Goal: Task Accomplishment & Management: Complete application form

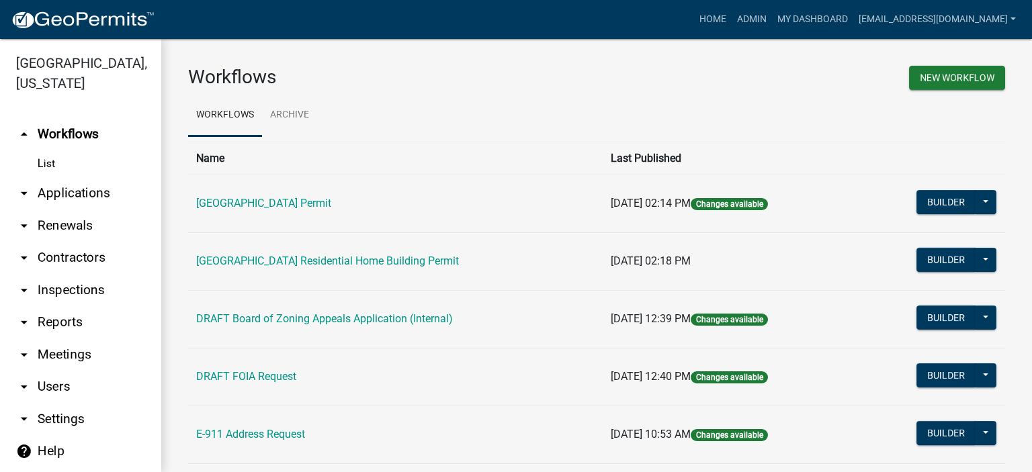
click at [42, 163] on link "List" at bounding box center [80, 164] width 161 height 27
click at [71, 194] on link "arrow_drop_down Applications" at bounding box center [80, 193] width 161 height 32
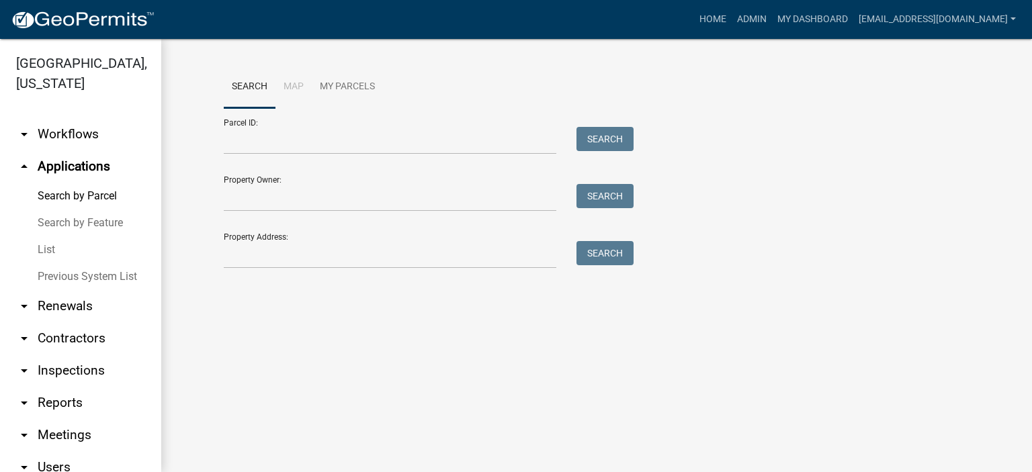
click at [50, 249] on link "List" at bounding box center [80, 250] width 161 height 27
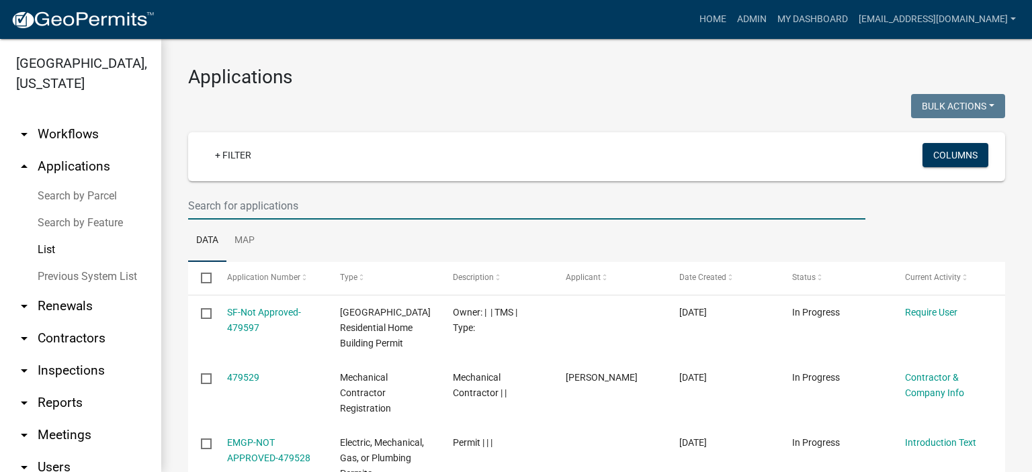
click at [336, 204] on input "text" at bounding box center [526, 206] width 677 height 28
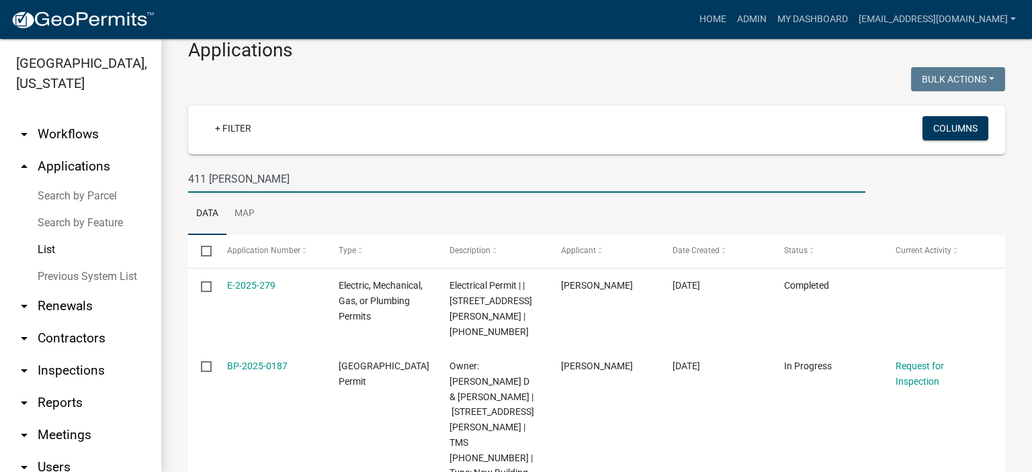
scroll to position [65, 0]
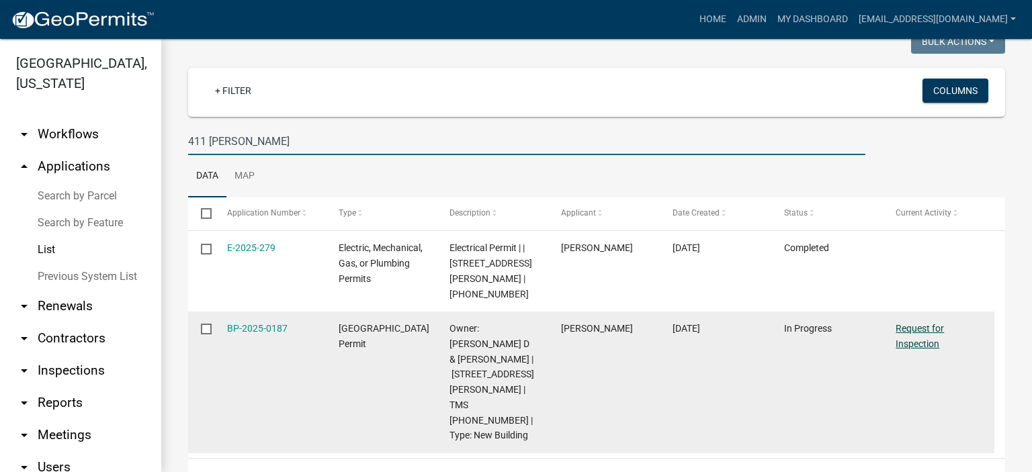
type input "411 [PERSON_NAME]"
click at [585, 262] on link "Request for Inspection" at bounding box center [920, 336] width 48 height 26
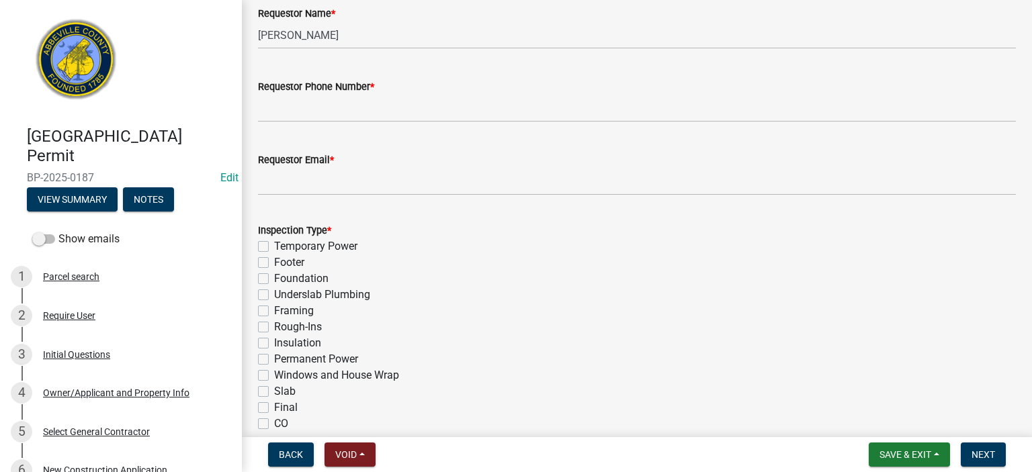
scroll to position [484, 0]
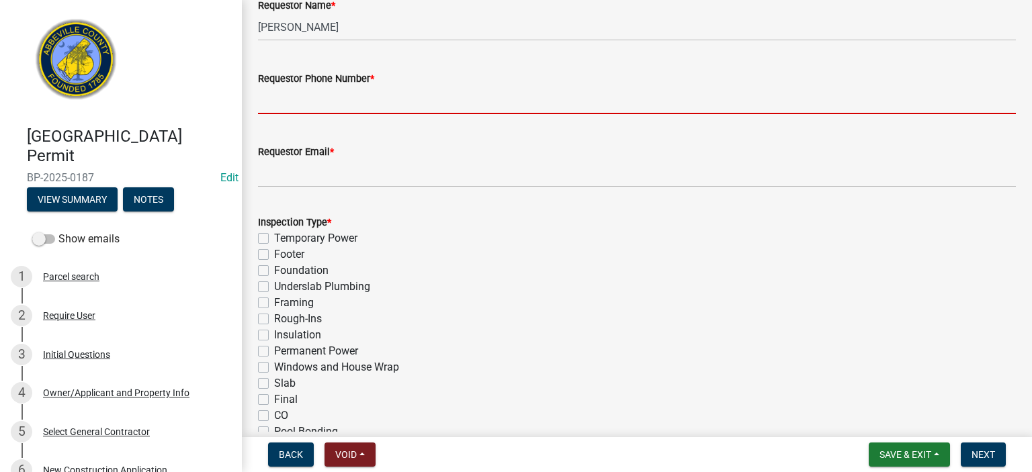
click at [395, 95] on input "Requestor Phone Number *" at bounding box center [637, 101] width 758 height 28
type input "8643662400"
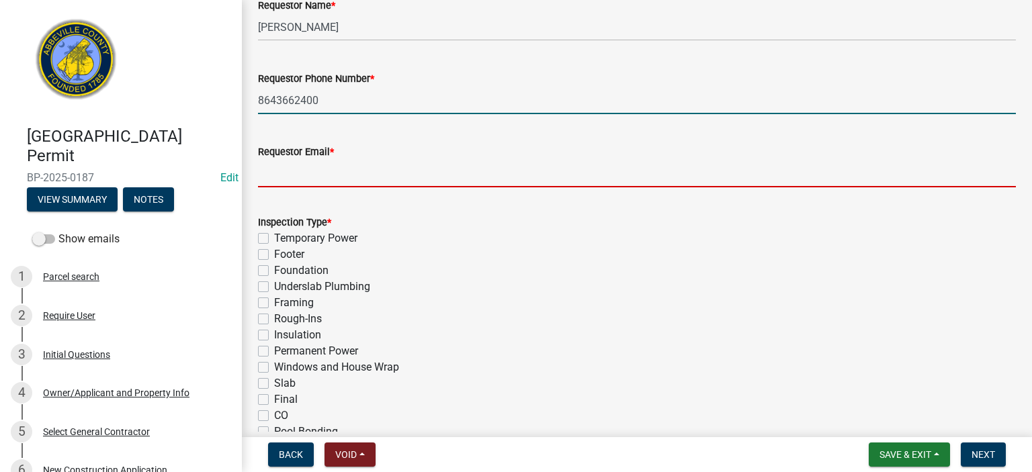
type input "[EMAIL_ADDRESS][DOMAIN_NAME]"
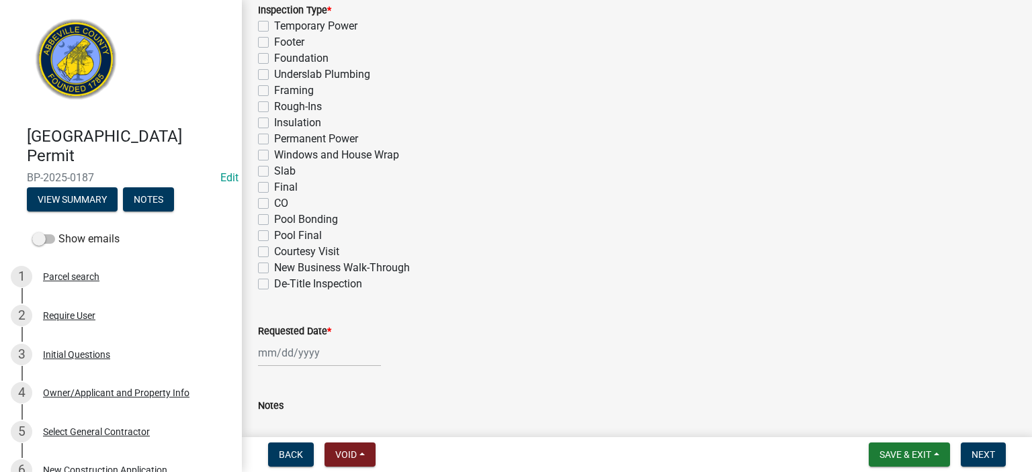
scroll to position [699, 0]
click at [274, 185] on label "Final" at bounding box center [286, 185] width 24 height 16
click at [274, 185] on input "Final" at bounding box center [278, 181] width 9 height 9
checkbox input "true"
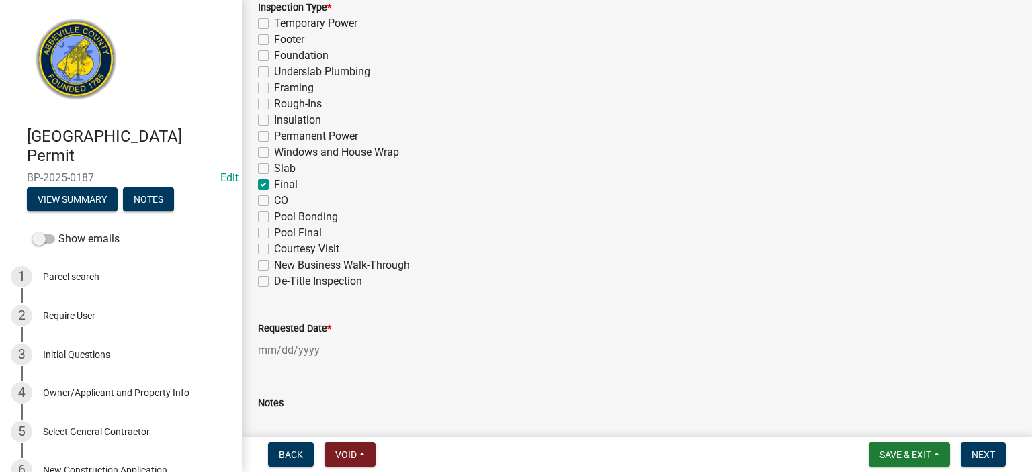
checkbox input "false"
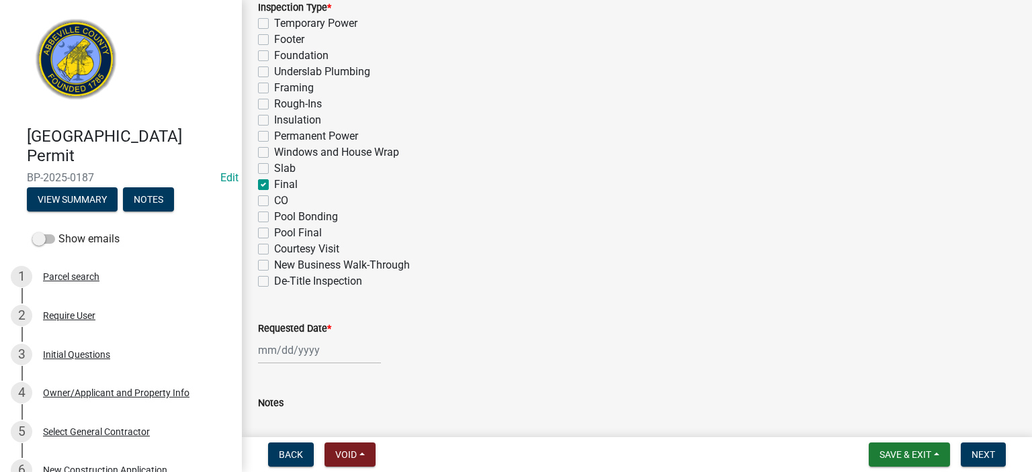
checkbox input "false"
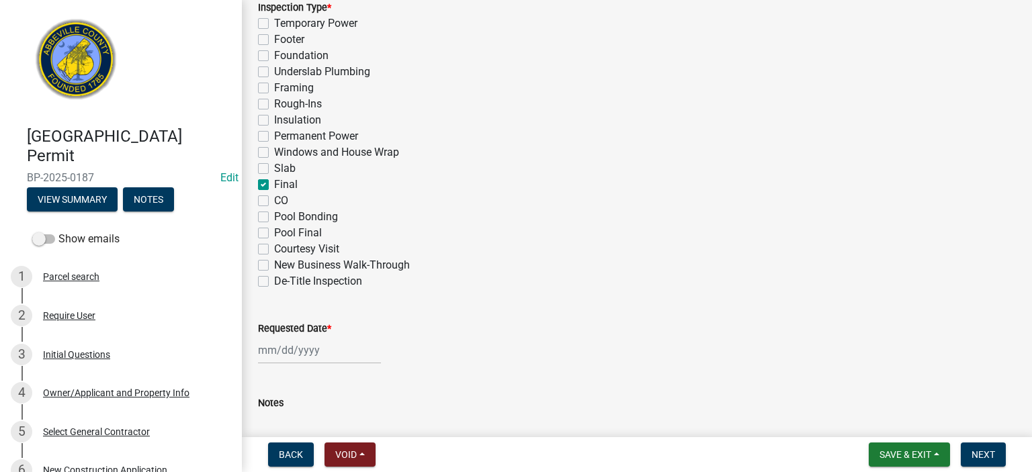
checkbox input "true"
checkbox input "false"
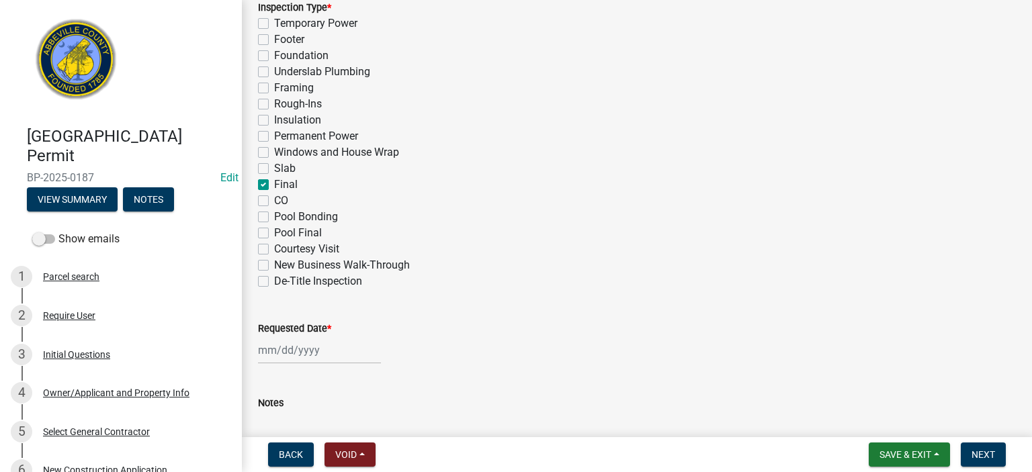
checkbox input "false"
select select "9"
select select "2025"
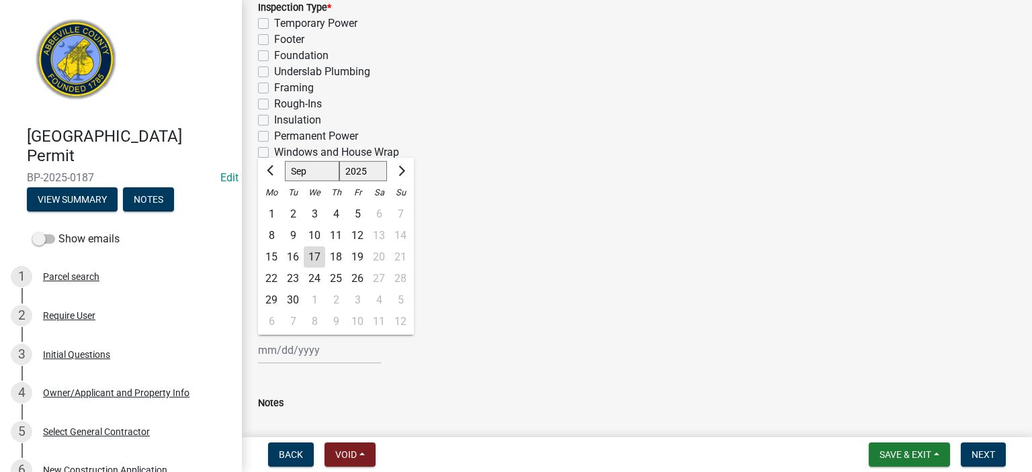
click at [341, 262] on div "[PERSON_NAME] Feb Mar Apr [PERSON_NAME][DATE] Oct Nov [DATE] 1526 1527 1528 152…" at bounding box center [319, 351] width 123 height 28
click at [292, 252] on div "16" at bounding box center [293, 258] width 22 height 22
type input "[DATE]"
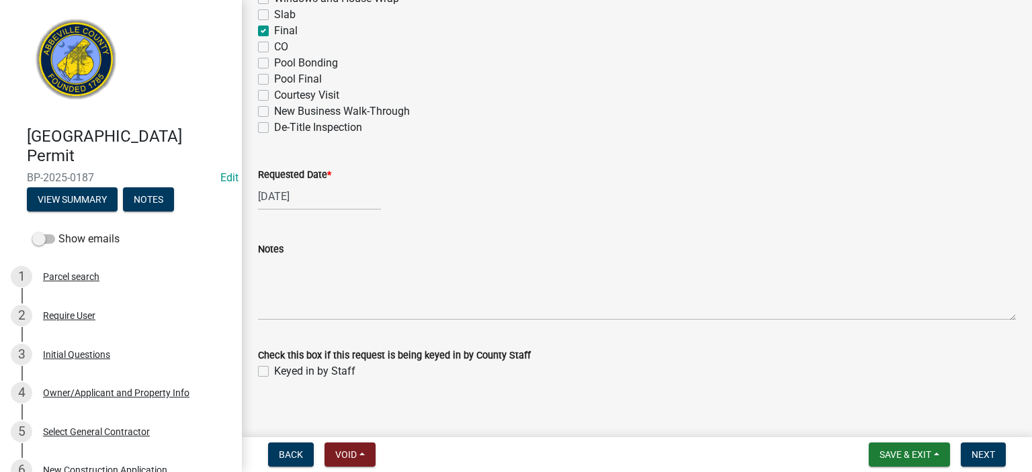
scroll to position [865, 0]
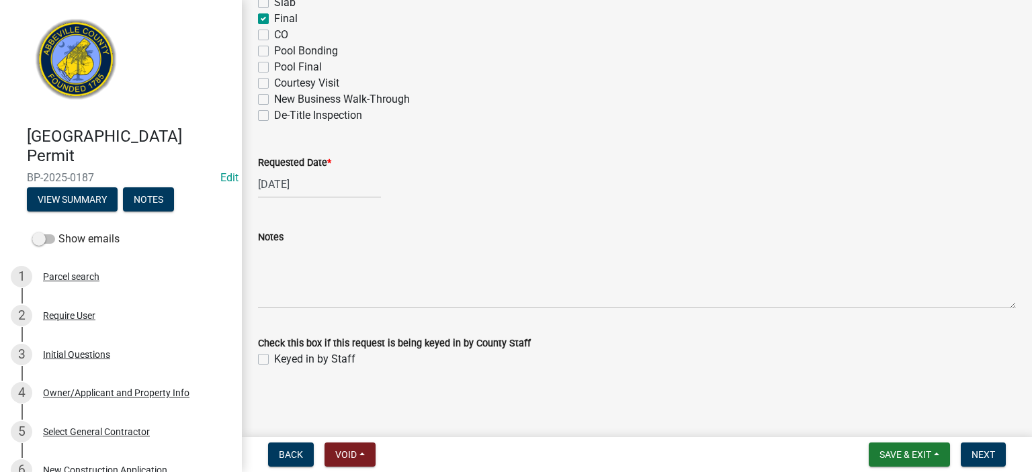
click at [274, 262] on label "Keyed in by Staff" at bounding box center [314, 359] width 81 height 16
click at [274, 262] on input "Keyed in by Staff" at bounding box center [278, 355] width 9 height 9
checkbox input "true"
click at [585, 262] on span "Next" at bounding box center [984, 455] width 24 height 11
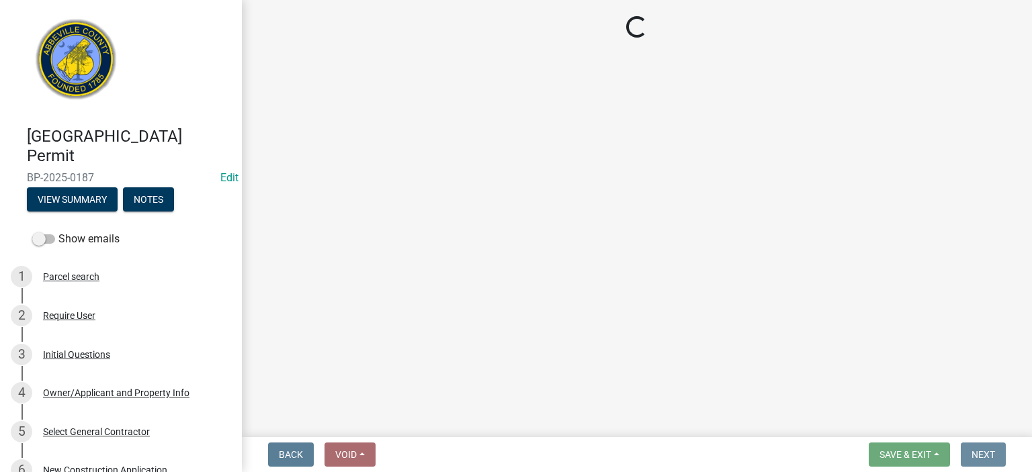
scroll to position [0, 0]
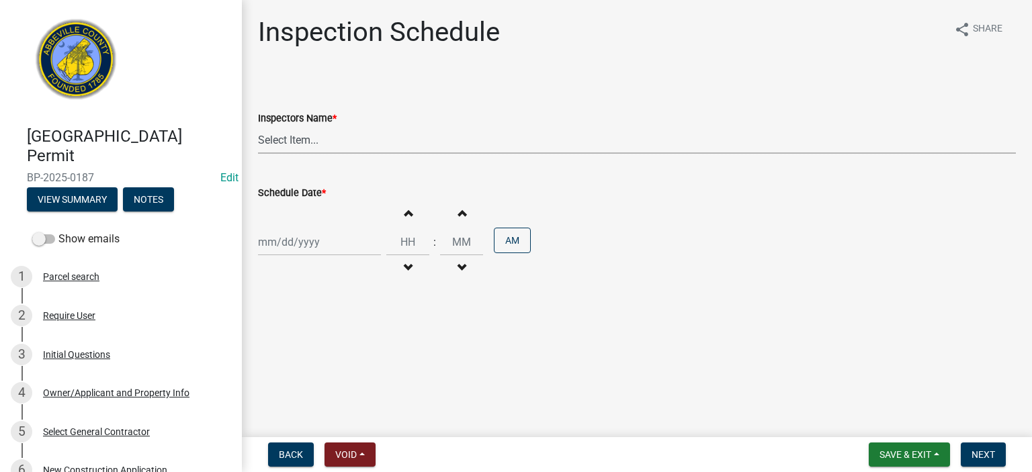
click at [380, 144] on select "Select Item... [EMAIL_ADDRESS][DOMAIN_NAME] ([PERSON_NAME]) [EMAIL_ADDRESS][DOM…" at bounding box center [637, 140] width 758 height 28
select select "56be3ac8-4e2d-49a7-9260-658958e29c03"
click at [258, 126] on select "Select Item... [EMAIL_ADDRESS][DOMAIN_NAME] ([PERSON_NAME]) [EMAIL_ADDRESS][DOM…" at bounding box center [637, 140] width 758 height 28
click at [340, 231] on div at bounding box center [319, 242] width 123 height 28
select select "9"
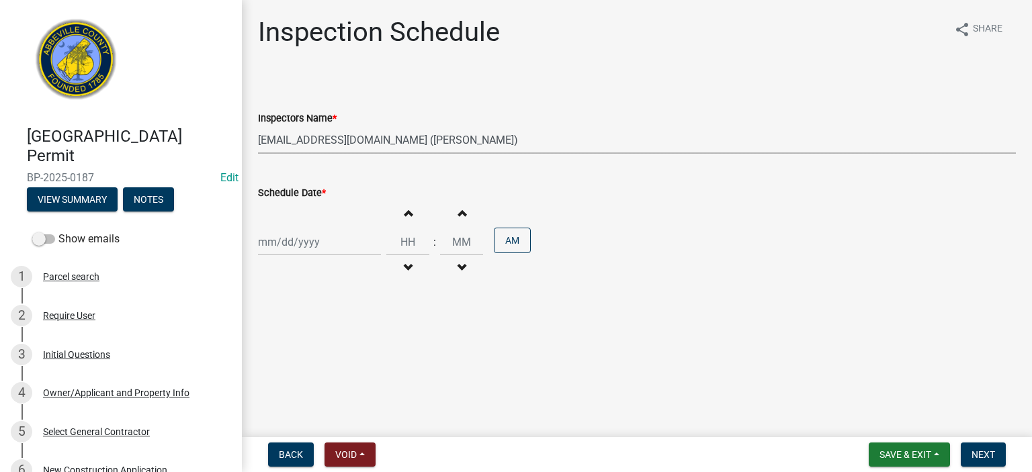
select select "2025"
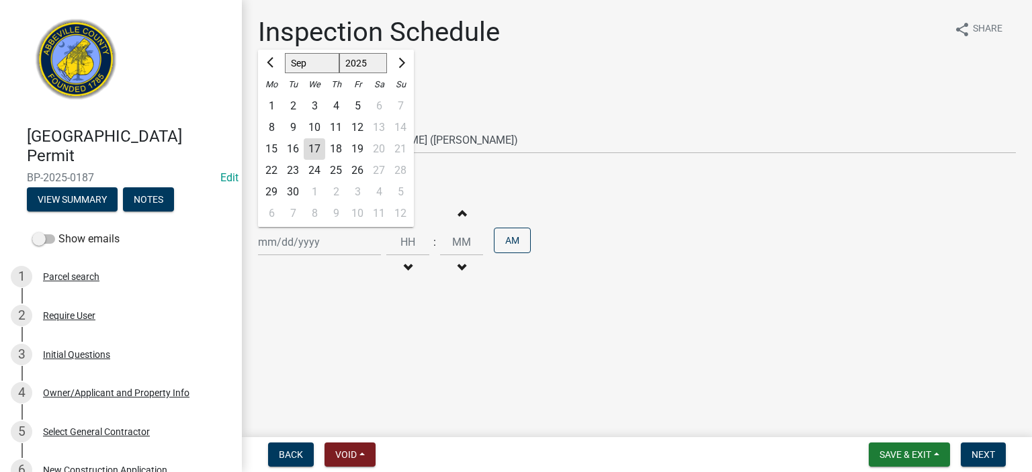
click at [293, 149] on div "16" at bounding box center [293, 149] width 22 height 22
type input "[DATE]"
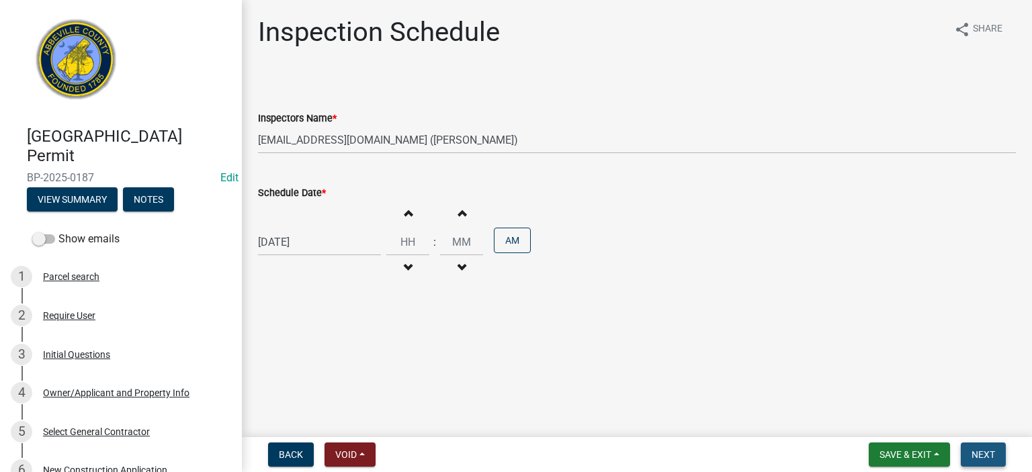
click at [585, 262] on button "Next" at bounding box center [983, 455] width 45 height 24
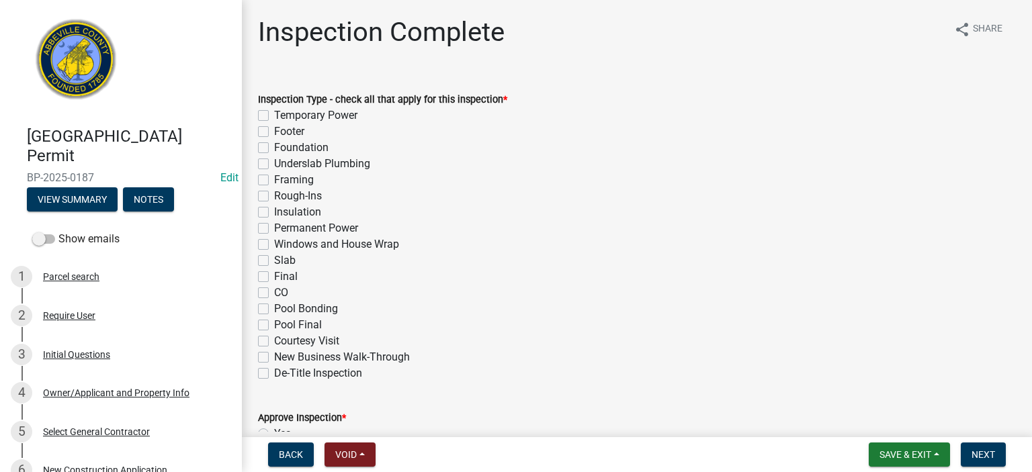
click at [274, 262] on label "Final" at bounding box center [286, 277] width 24 height 16
click at [274, 262] on input "Final" at bounding box center [278, 273] width 9 height 9
checkbox input "true"
checkbox input "false"
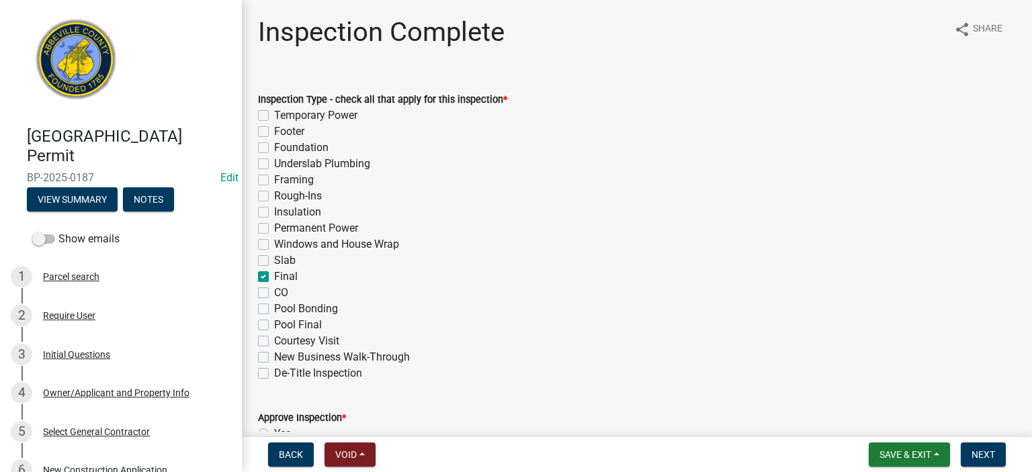
checkbox input "false"
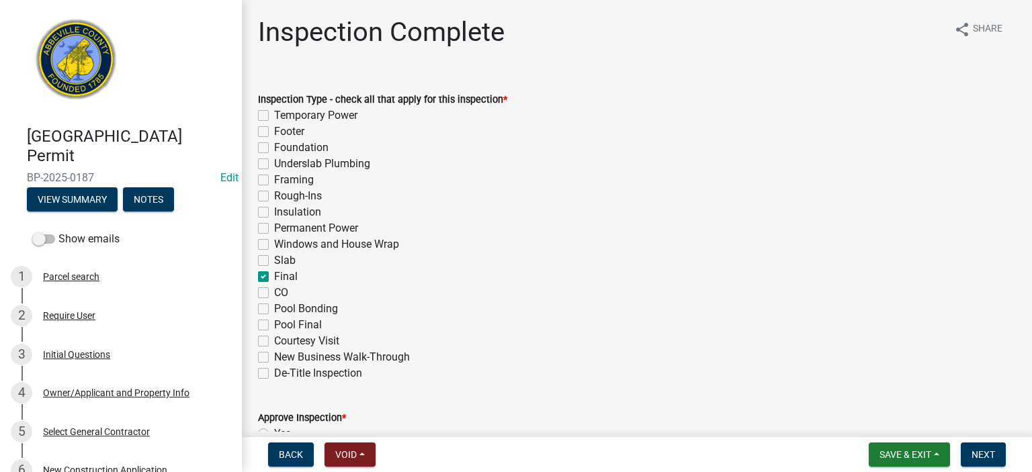
checkbox input "false"
checkbox input "true"
checkbox input "false"
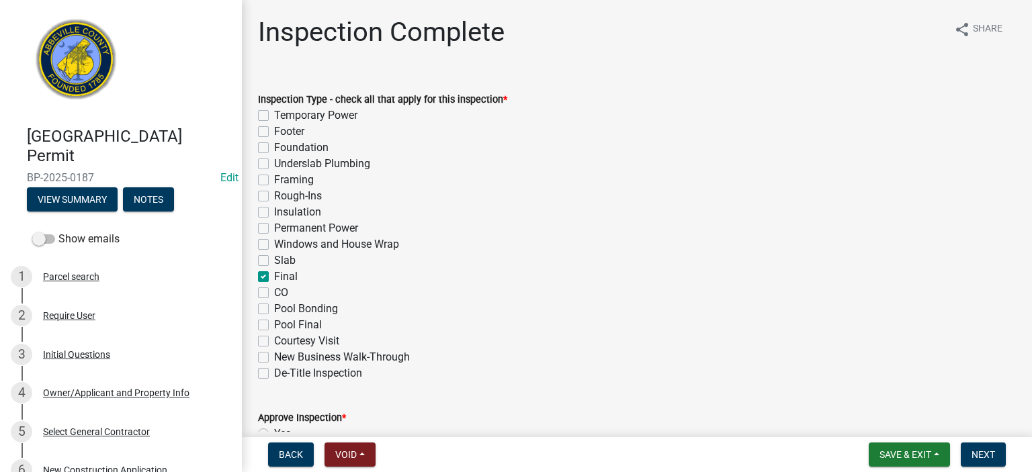
checkbox input "false"
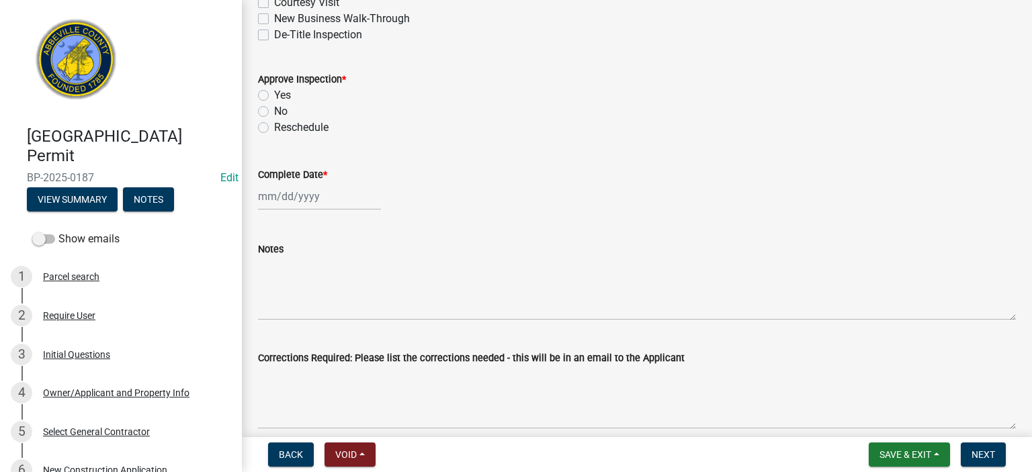
scroll to position [349, 0]
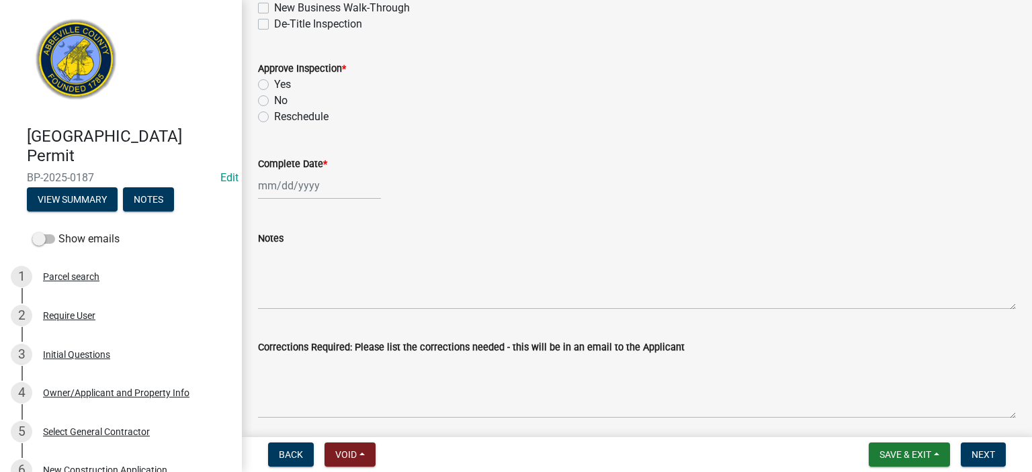
drag, startPoint x: 257, startPoint y: 82, endPoint x: 265, endPoint y: 86, distance: 8.4
click at [263, 85] on div "Approve Inspection * Yes No Reschedule" at bounding box center [637, 84] width 778 height 81
click at [274, 85] on label "Yes" at bounding box center [282, 85] width 17 height 16
click at [274, 85] on input "Yes" at bounding box center [278, 81] width 9 height 9
radio input "true"
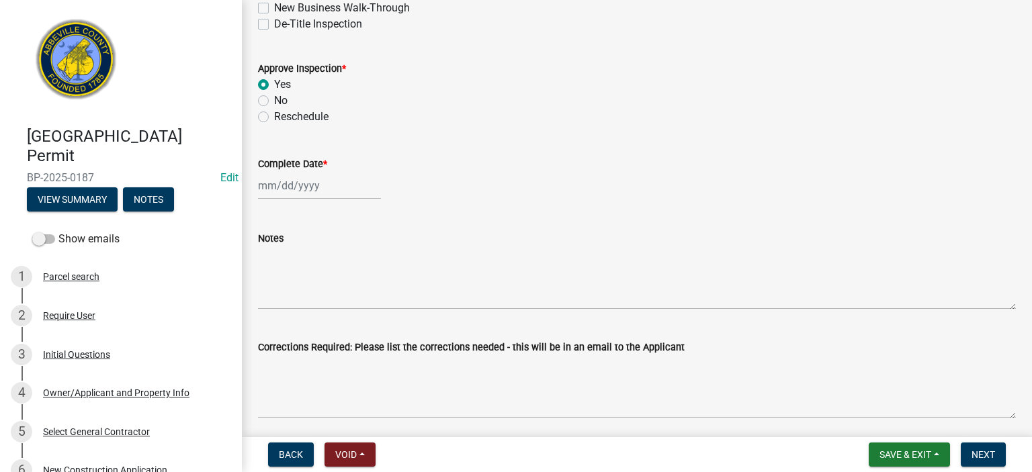
select select "9"
select select "2025"
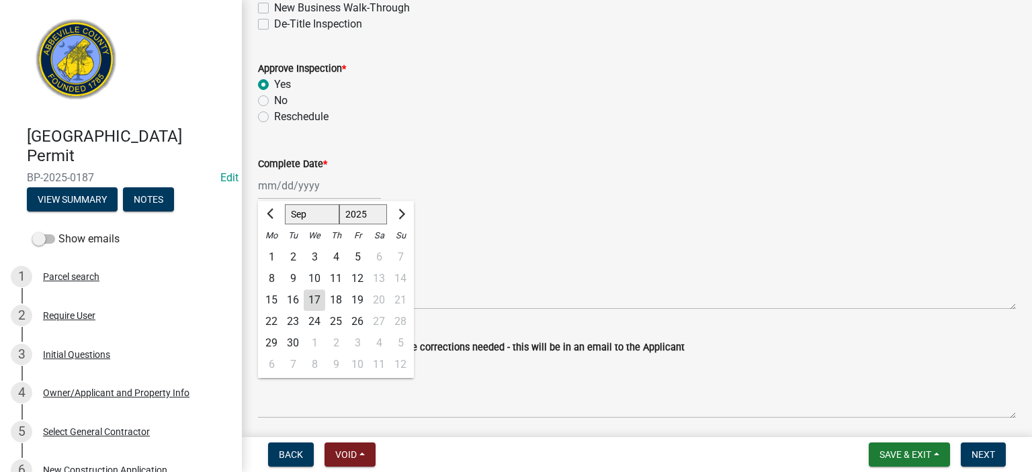
click at [339, 186] on input "Complete Date *" at bounding box center [319, 186] width 123 height 28
click at [288, 262] on div "16" at bounding box center [293, 301] width 22 height 22
type input "[DATE]"
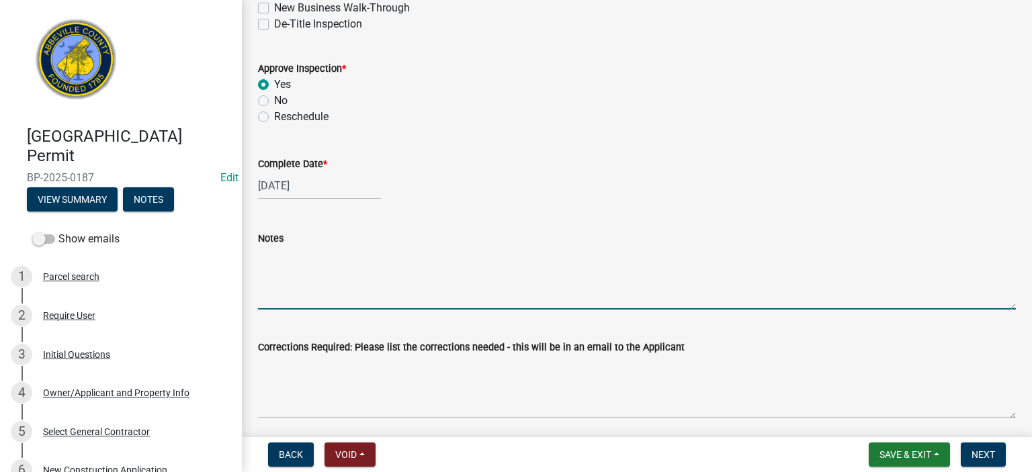
click at [335, 262] on textarea "Notes" at bounding box center [637, 278] width 758 height 63
type textarea "Metal Building/ garage Final APPROVED"
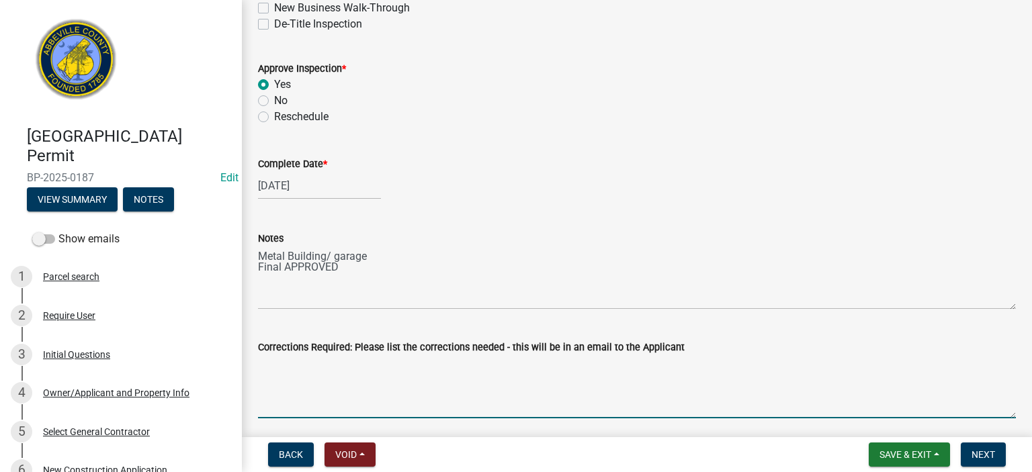
click at [449, 262] on textarea "Corrections Required: Please list the corrections needed - this will be in an e…" at bounding box center [637, 387] width 758 height 63
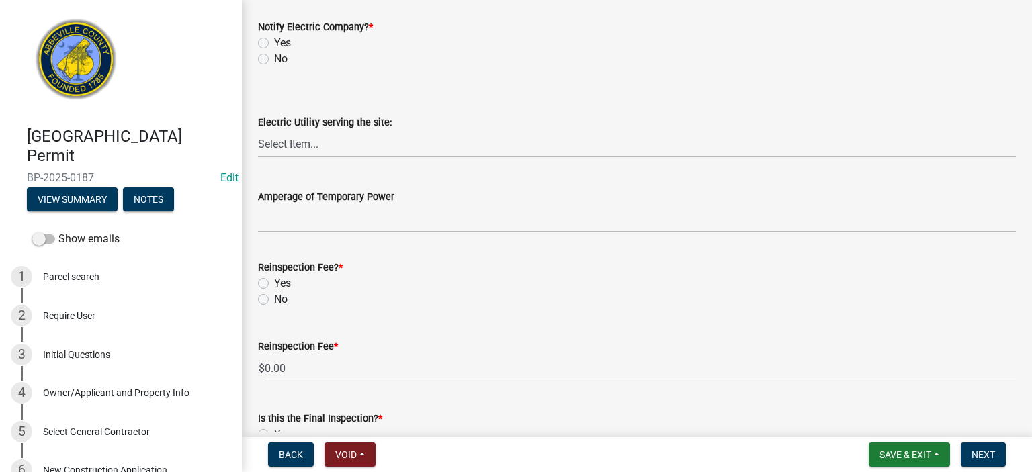
scroll to position [780, 0]
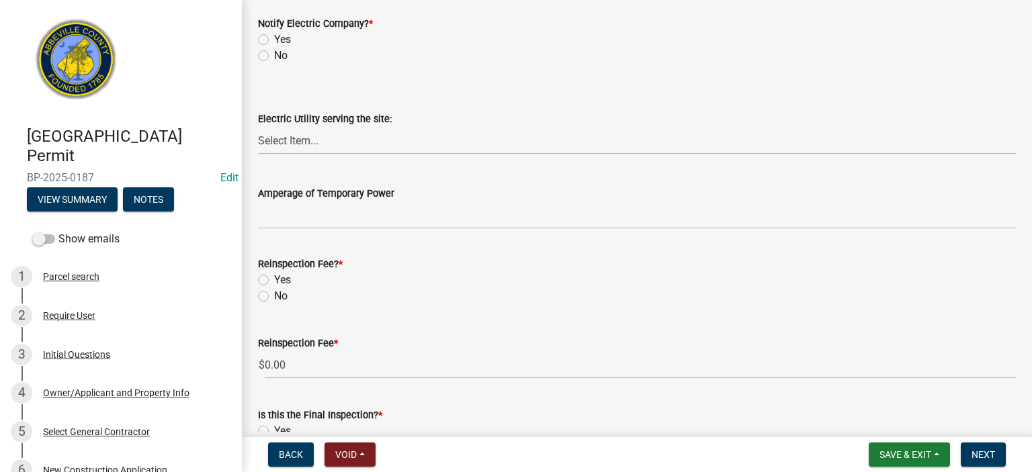
type textarea "none"
click at [274, 54] on label "No" at bounding box center [280, 56] width 13 height 16
click at [274, 54] on input "No" at bounding box center [278, 52] width 9 height 9
radio input "true"
click at [274, 262] on label "No" at bounding box center [280, 296] width 13 height 16
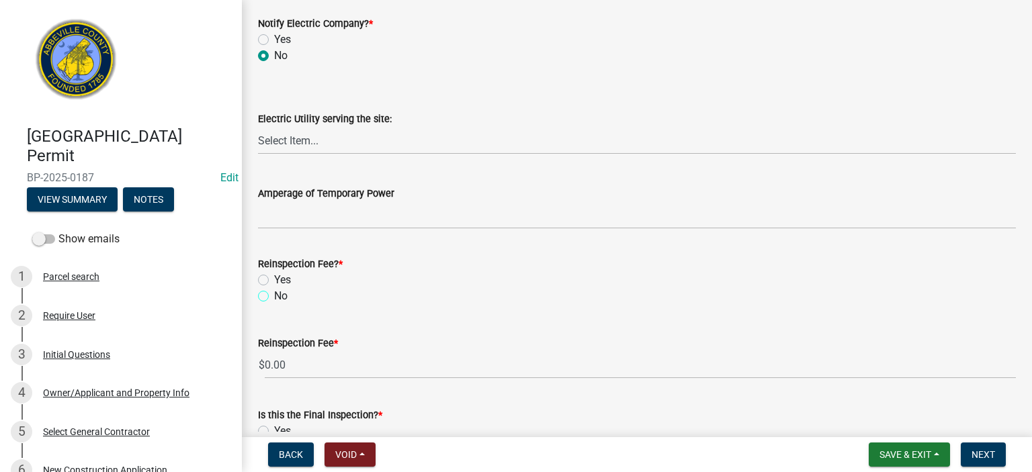
click at [274, 262] on input "No" at bounding box center [278, 292] width 9 height 9
radio input "true"
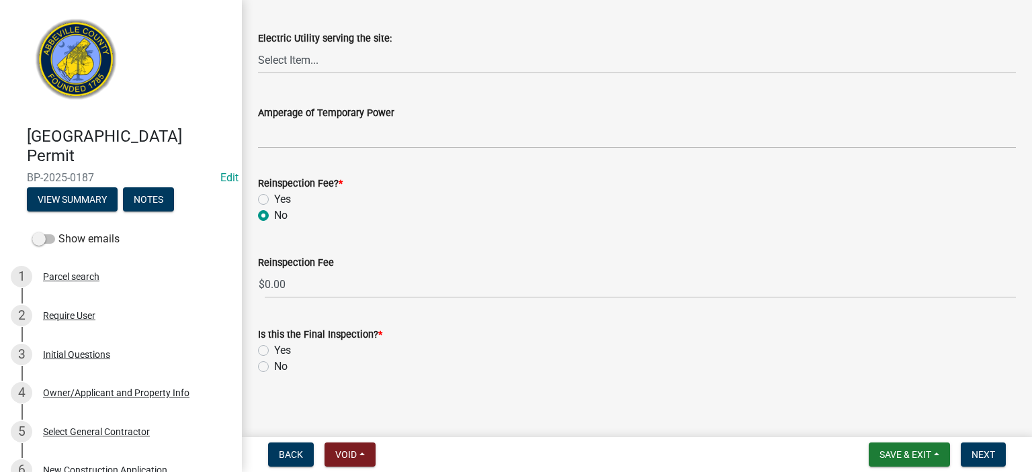
scroll to position [868, 0]
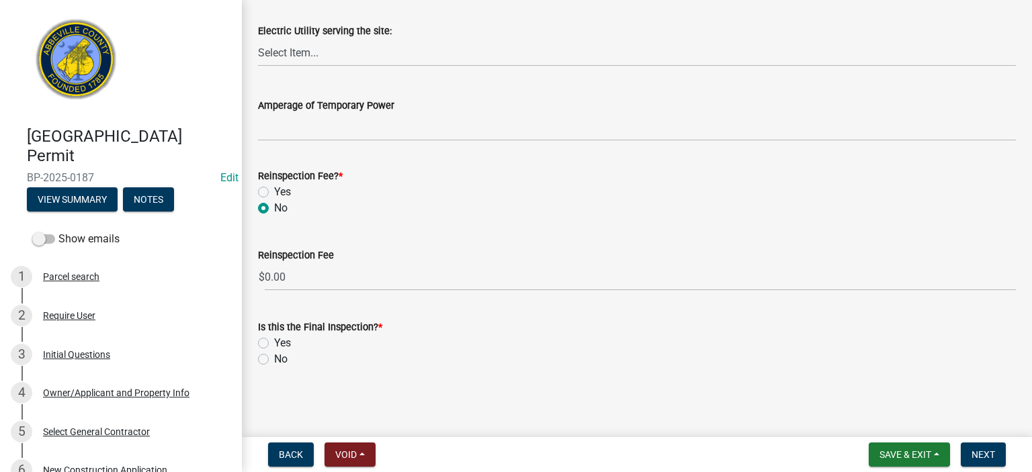
click at [274, 262] on label "Yes" at bounding box center [282, 343] width 17 height 16
click at [274, 262] on input "Yes" at bounding box center [278, 339] width 9 height 9
radio input "true"
click at [585, 262] on span "Next" at bounding box center [984, 455] width 24 height 11
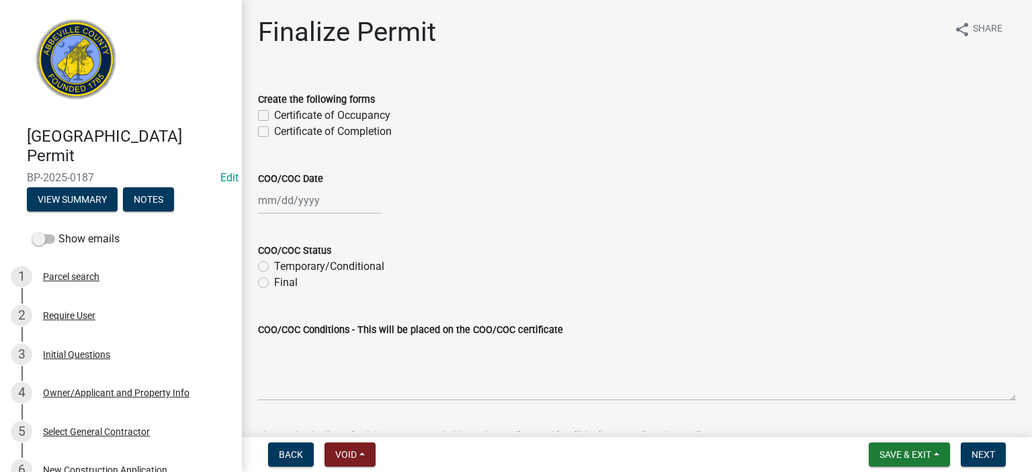
click at [274, 133] on label "Certificate of Completion" at bounding box center [333, 132] width 118 height 16
click at [274, 132] on input "Certificate of Completion" at bounding box center [278, 128] width 9 height 9
checkbox input "true"
checkbox input "false"
checkbox input "true"
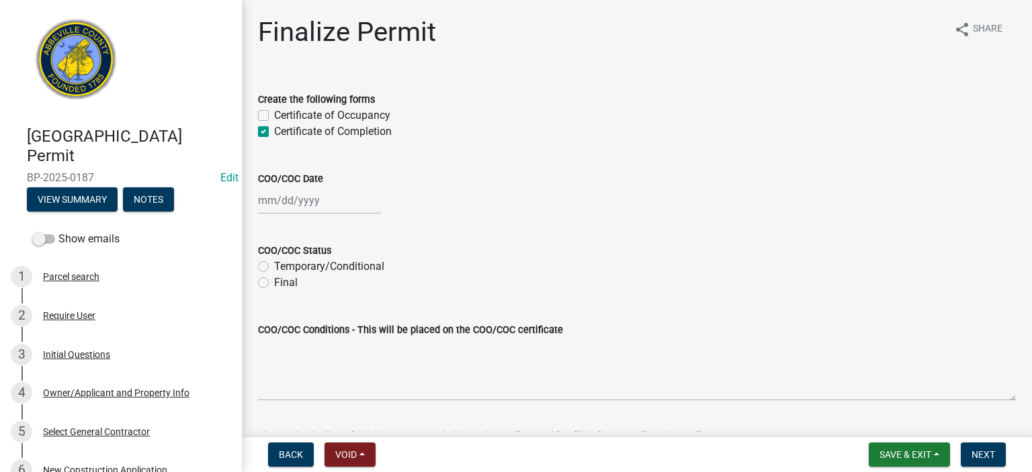
select select "9"
select select "2025"
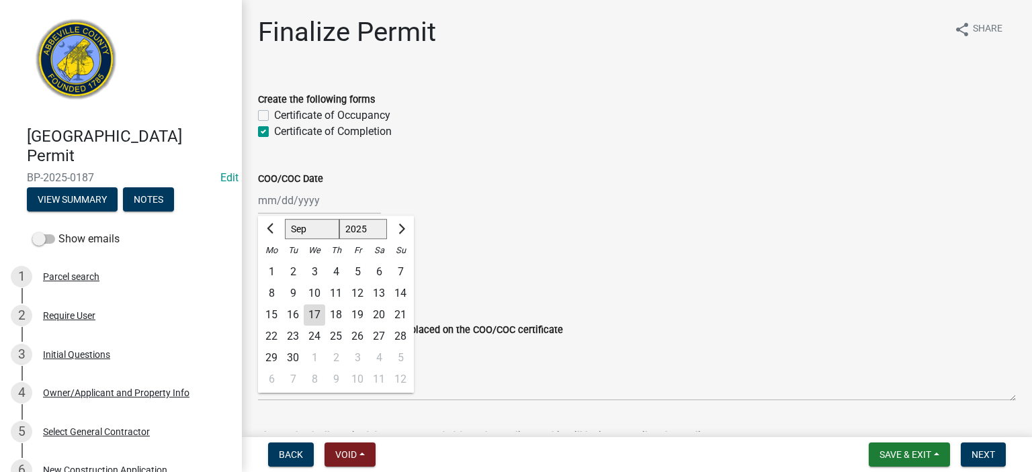
click at [336, 201] on div "[PERSON_NAME] Feb Mar Apr [PERSON_NAME][DATE] Oct Nov [DATE] 1526 1527 1528 152…" at bounding box center [319, 201] width 123 height 28
click at [290, 262] on div "16" at bounding box center [293, 315] width 22 height 22
type input "[DATE]"
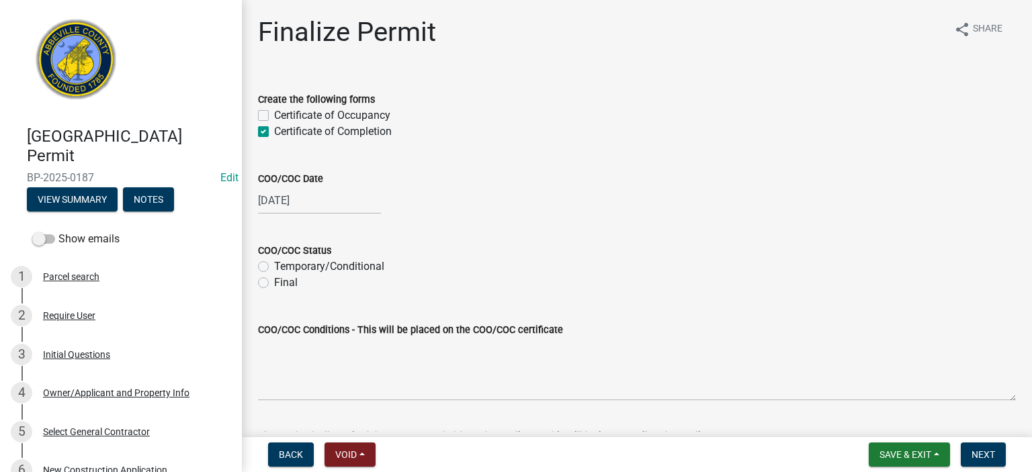
click at [274, 262] on label "Final" at bounding box center [286, 283] width 24 height 16
click at [274, 262] on input "Final" at bounding box center [278, 279] width 9 height 9
radio input "true"
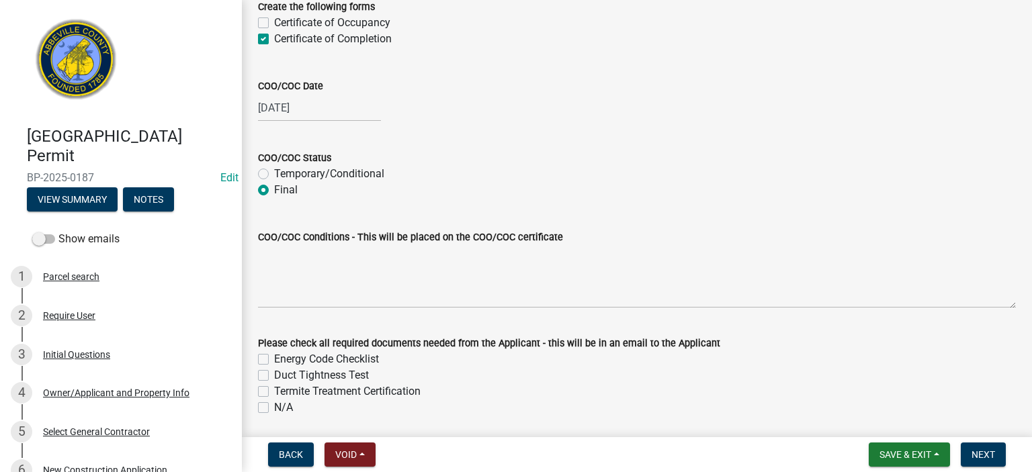
scroll to position [140, 0]
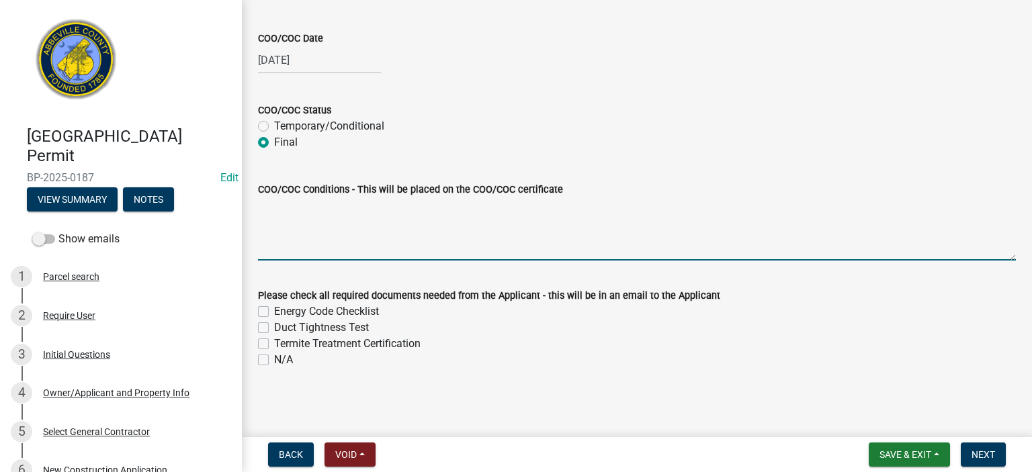
click at [339, 229] on textarea "COO/COC Conditions - This will be placed on the COO/COC certificate" at bounding box center [637, 229] width 758 height 63
type textarea "Metal building/ shop garage w/ power."
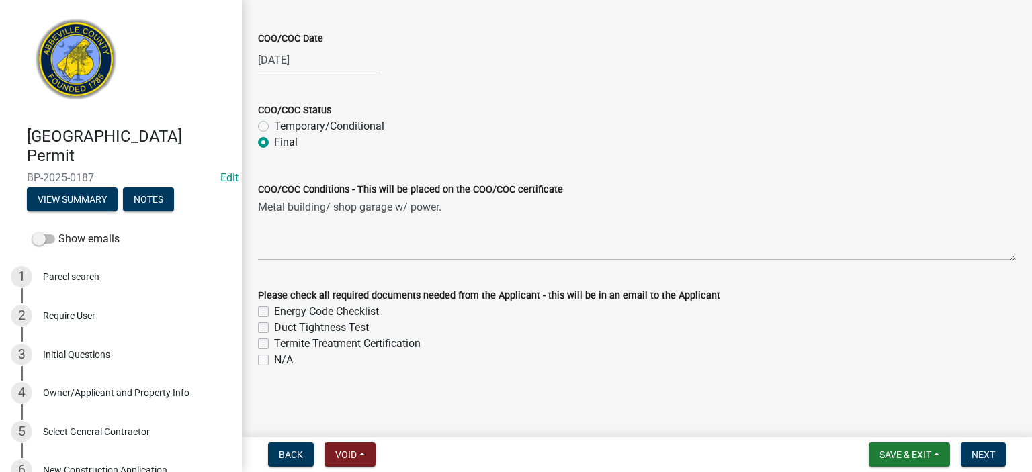
click at [274, 262] on label "N/A" at bounding box center [283, 360] width 19 height 16
click at [274, 262] on input "N/A" at bounding box center [278, 356] width 9 height 9
checkbox input "true"
checkbox input "false"
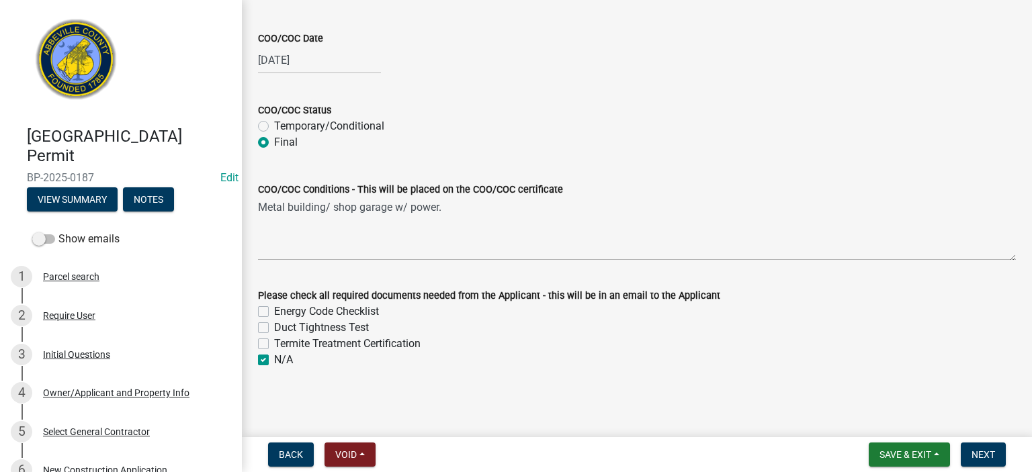
checkbox input "false"
checkbox input "true"
click at [585, 262] on span "Next" at bounding box center [984, 455] width 24 height 11
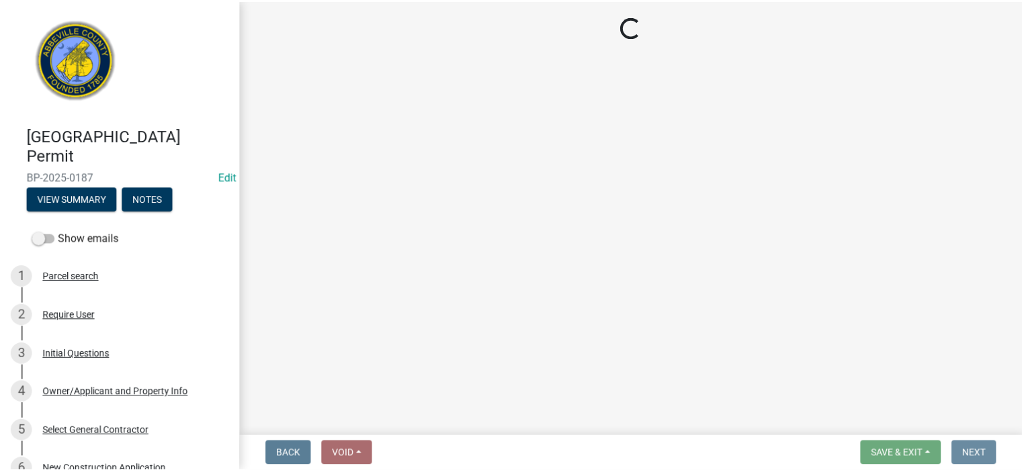
scroll to position [0, 0]
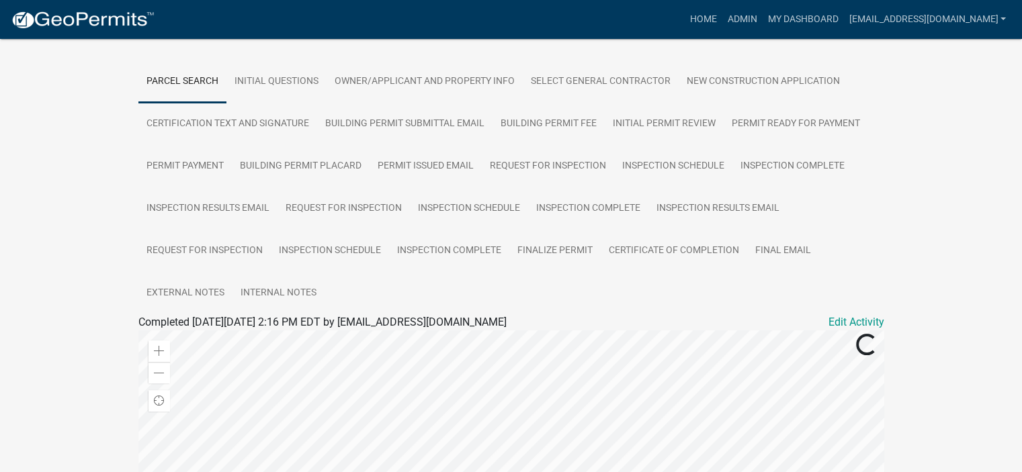
scroll to position [313, 0]
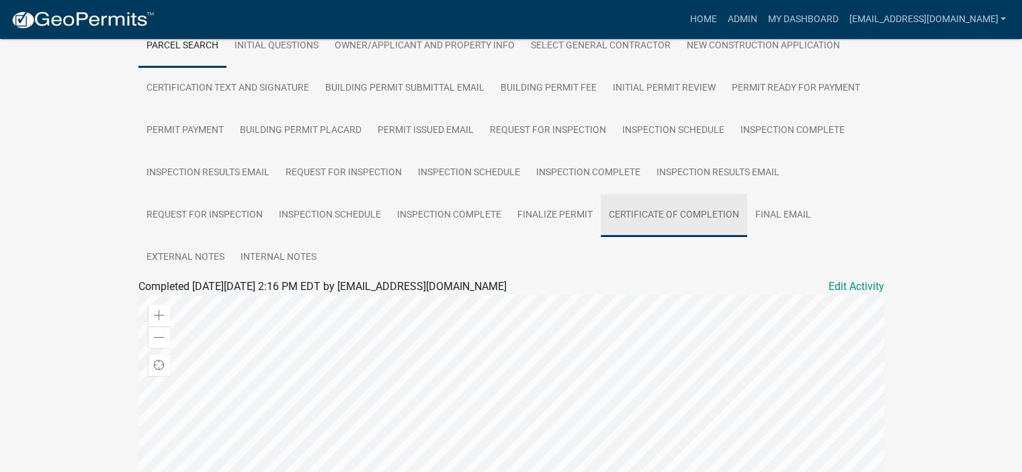
click at [585, 194] on link "Certificate of Completion" at bounding box center [674, 215] width 147 height 43
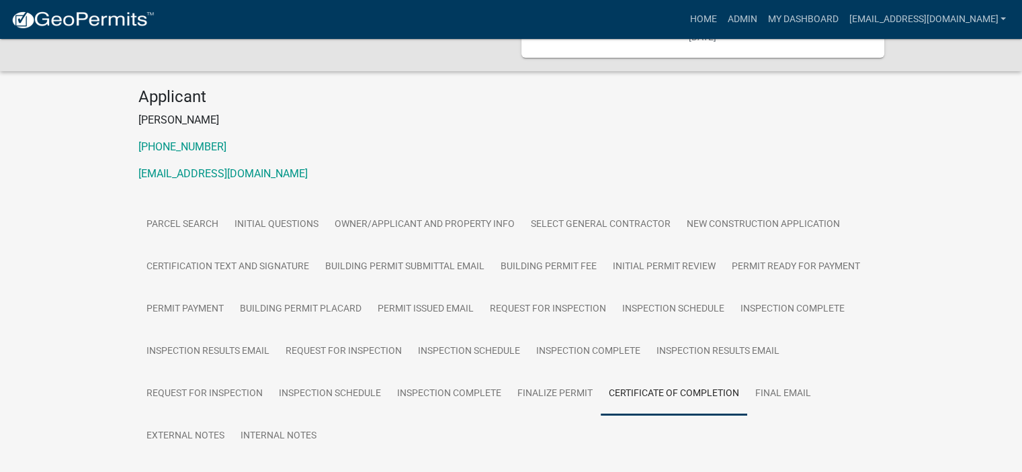
scroll to position [167, 0]
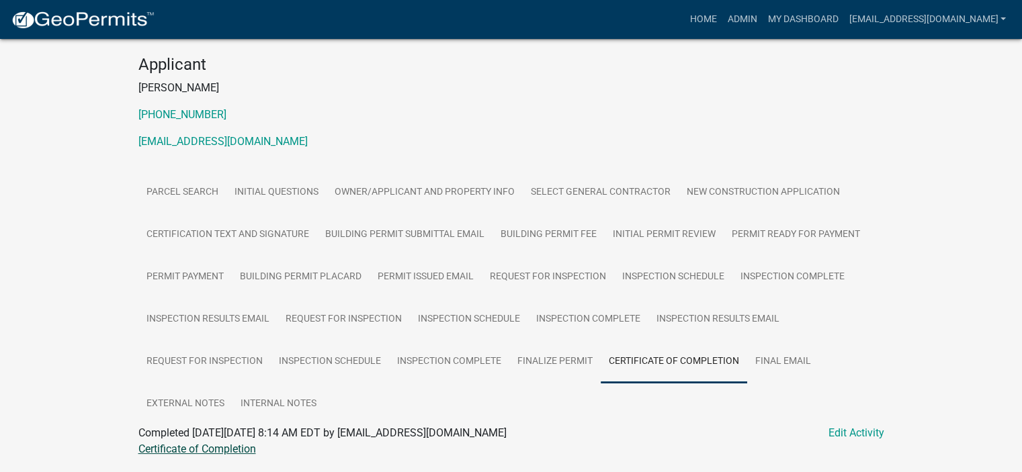
click at [208, 262] on link "Certificate of Completion" at bounding box center [197, 449] width 118 height 13
click at [585, 262] on link "Final Email" at bounding box center [783, 362] width 72 height 43
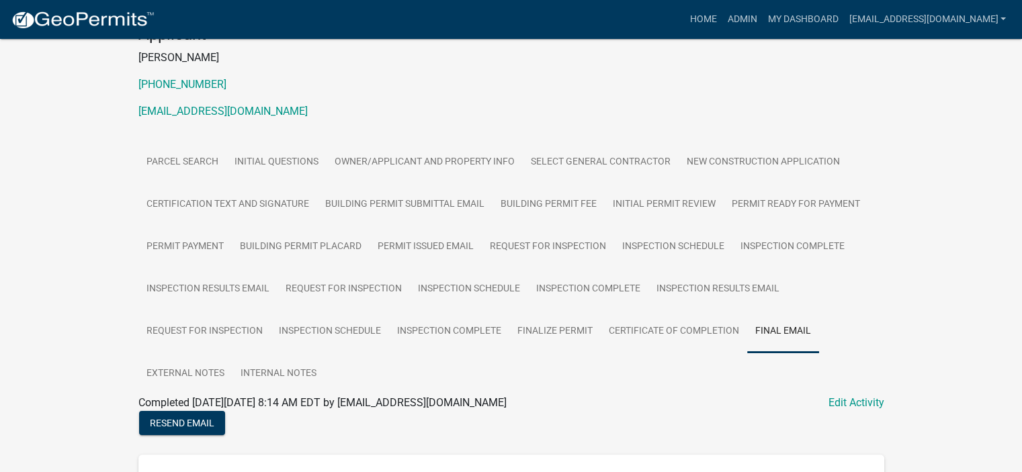
scroll to position [242, 0]
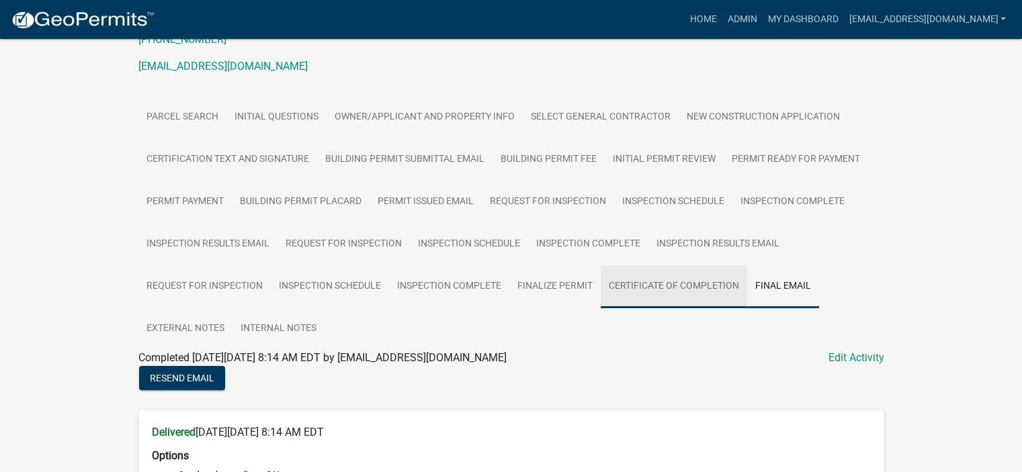
click at [585, 262] on link "Certificate of Completion" at bounding box center [674, 286] width 147 height 43
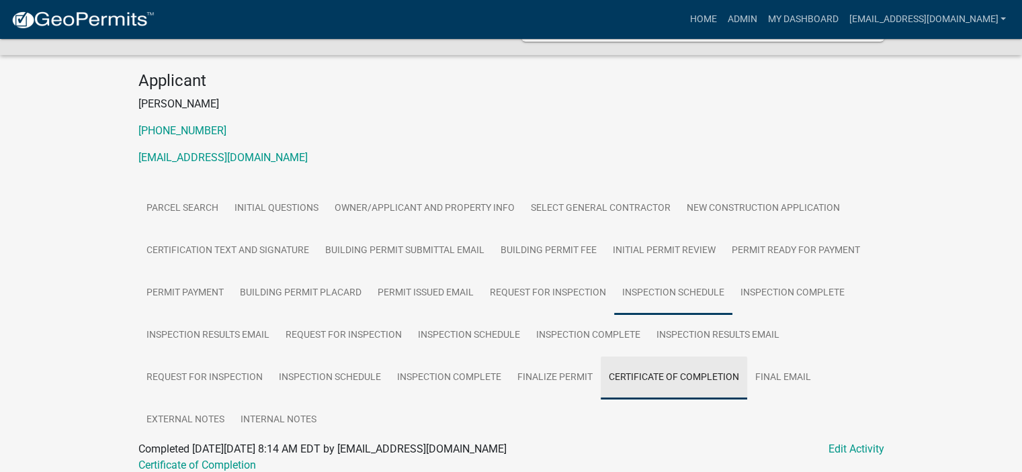
scroll to position [167, 0]
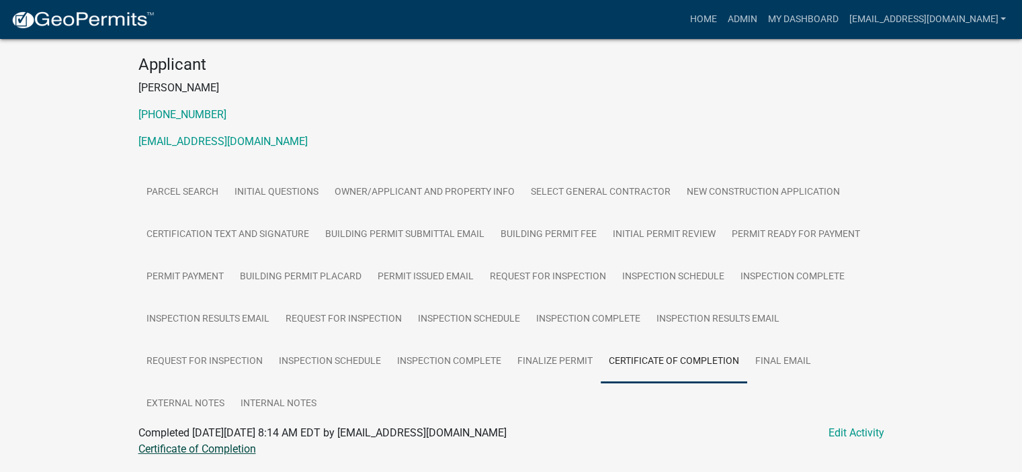
click at [223, 262] on link "Certificate of Completion" at bounding box center [197, 449] width 118 height 13
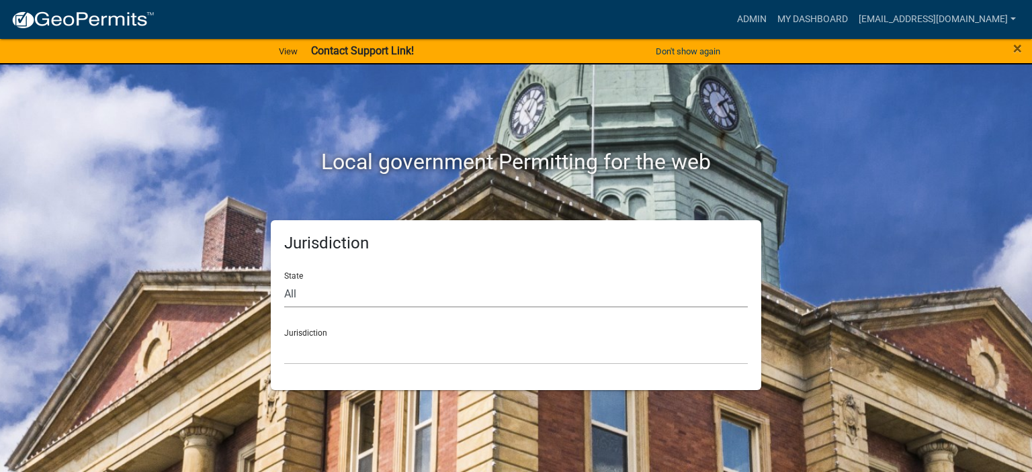
click at [390, 299] on select "All Colorado Georgia Indiana Iowa Kansas Minnesota Ohio South Carolina Wisconsin" at bounding box center [516, 294] width 464 height 28
select select "South Carolina"
click at [284, 280] on select "All Colorado Georgia Indiana Iowa Kansas Minnesota Ohio South Carolina Wisconsin" at bounding box center [516, 294] width 464 height 28
click at [356, 347] on select "Abbeville County, South Carolina Jasper County, South Carolina" at bounding box center [516, 351] width 464 height 28
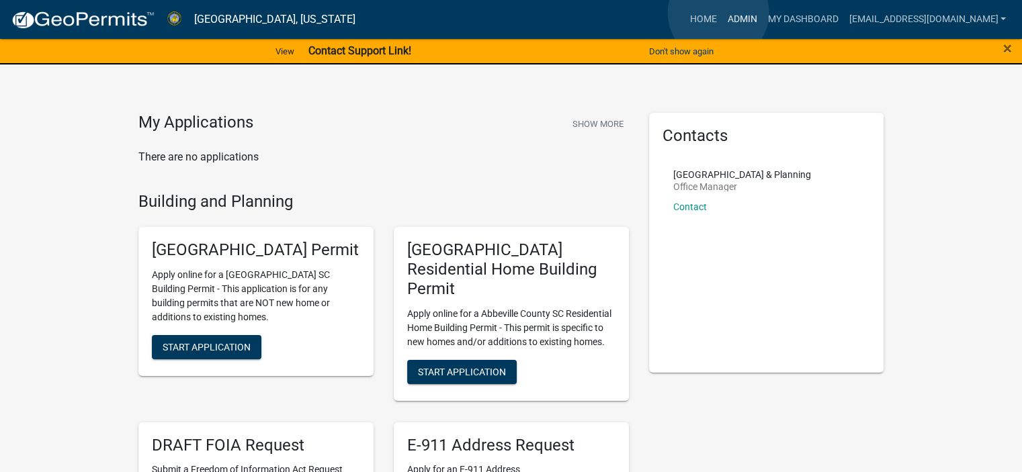
click at [722, 13] on link "Admin" at bounding box center [742, 20] width 40 height 26
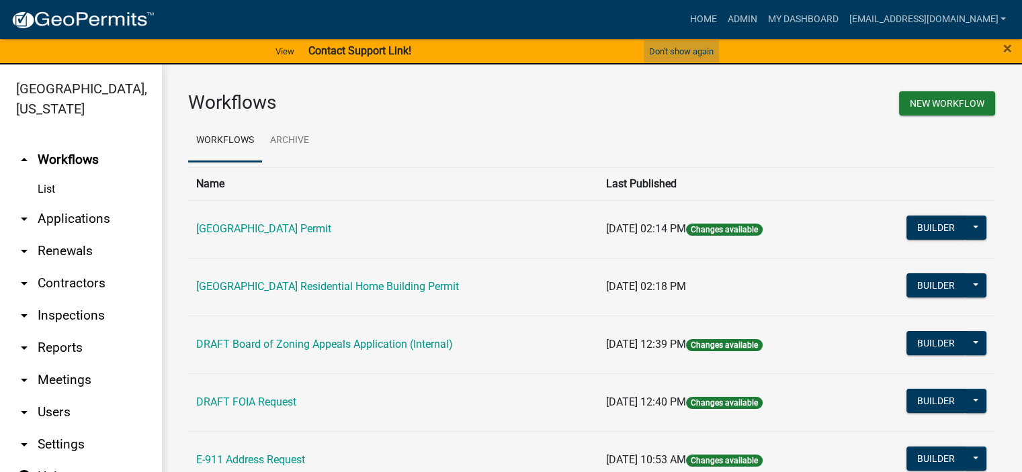
click at [670, 48] on button "Don't show again" at bounding box center [681, 51] width 75 height 22
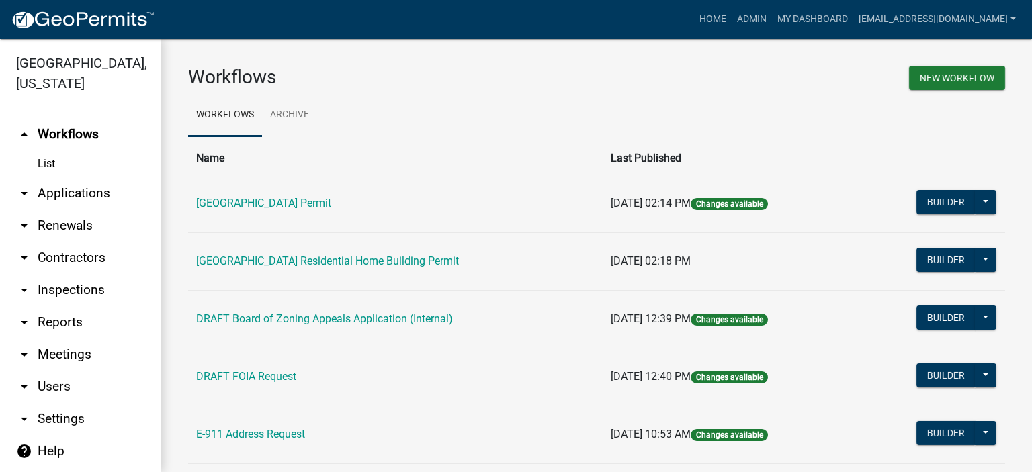
click at [73, 192] on link "arrow_drop_down Applications" at bounding box center [80, 193] width 161 height 32
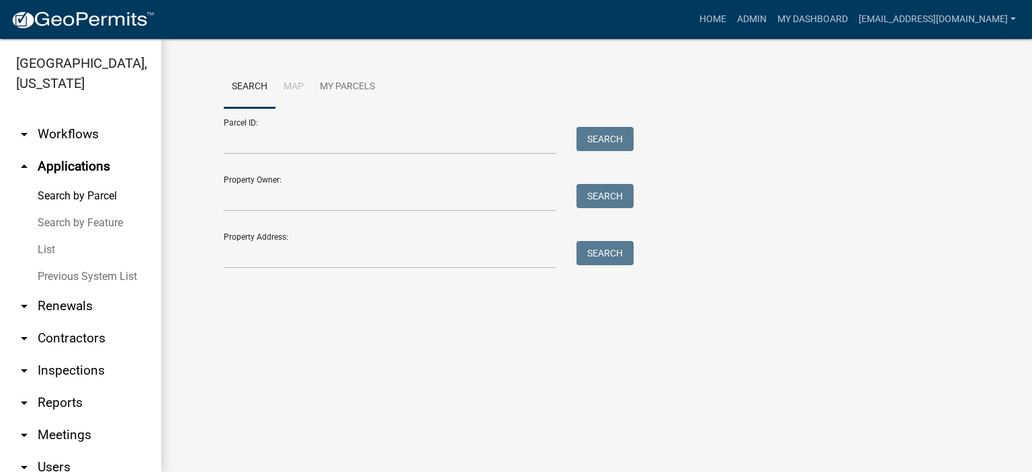
click at [42, 251] on link "List" at bounding box center [80, 250] width 161 height 27
